Goal: Find specific fact: Find specific fact

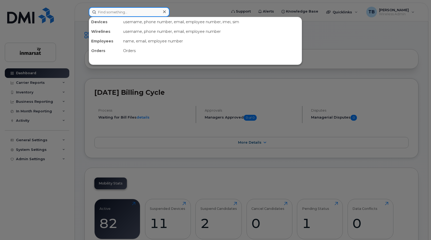
click at [126, 12] on input at bounding box center [129, 12] width 81 height 10
paste input "7096899527"
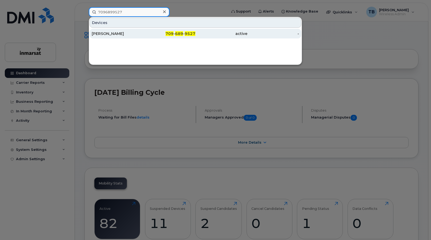
type input "7096899527"
click at [123, 35] on div "[PERSON_NAME]" at bounding box center [118, 33] width 52 height 5
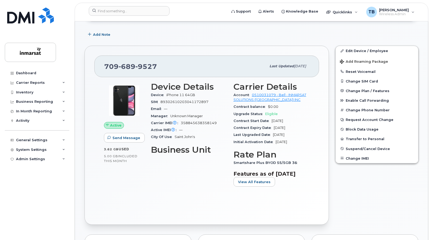
scroll to position [80, 0]
